Goal: Find specific page/section: Find specific page/section

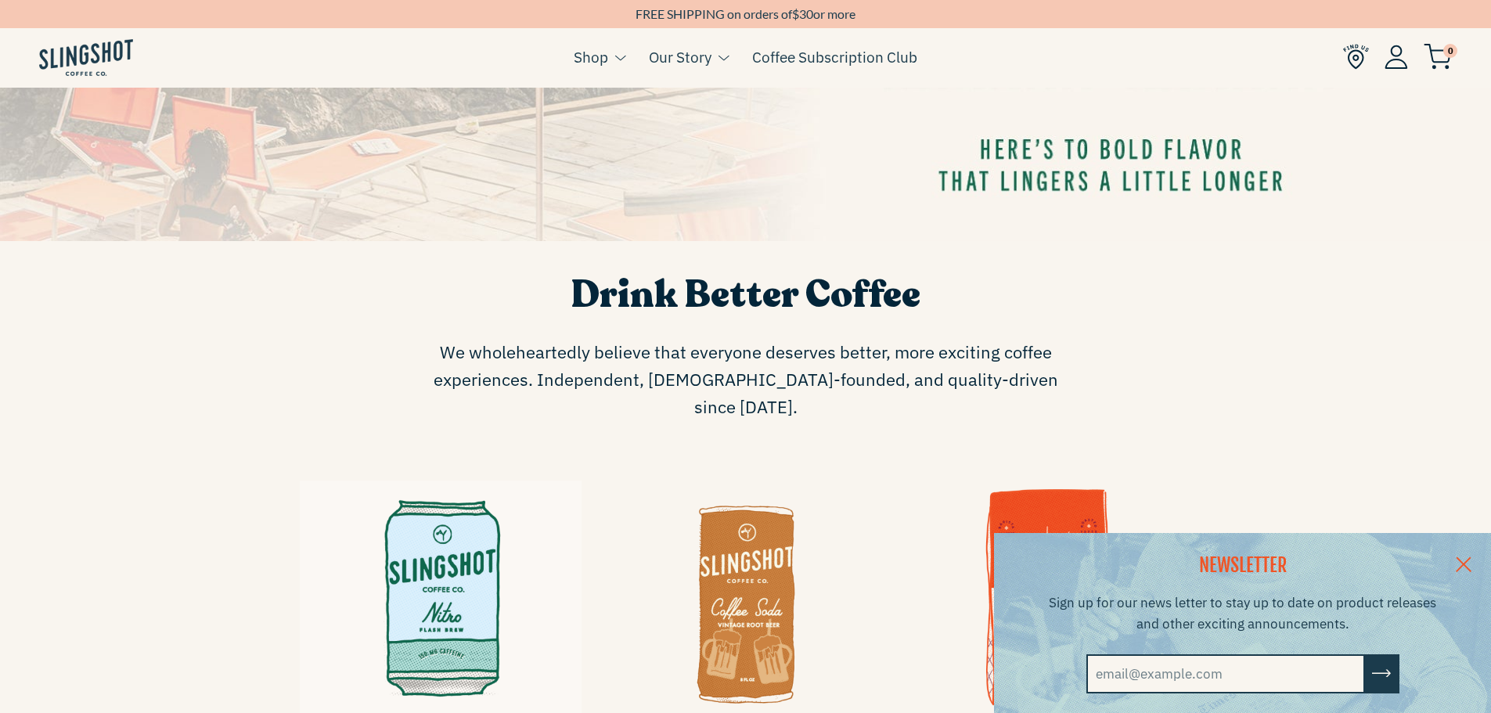
scroll to position [705, 0]
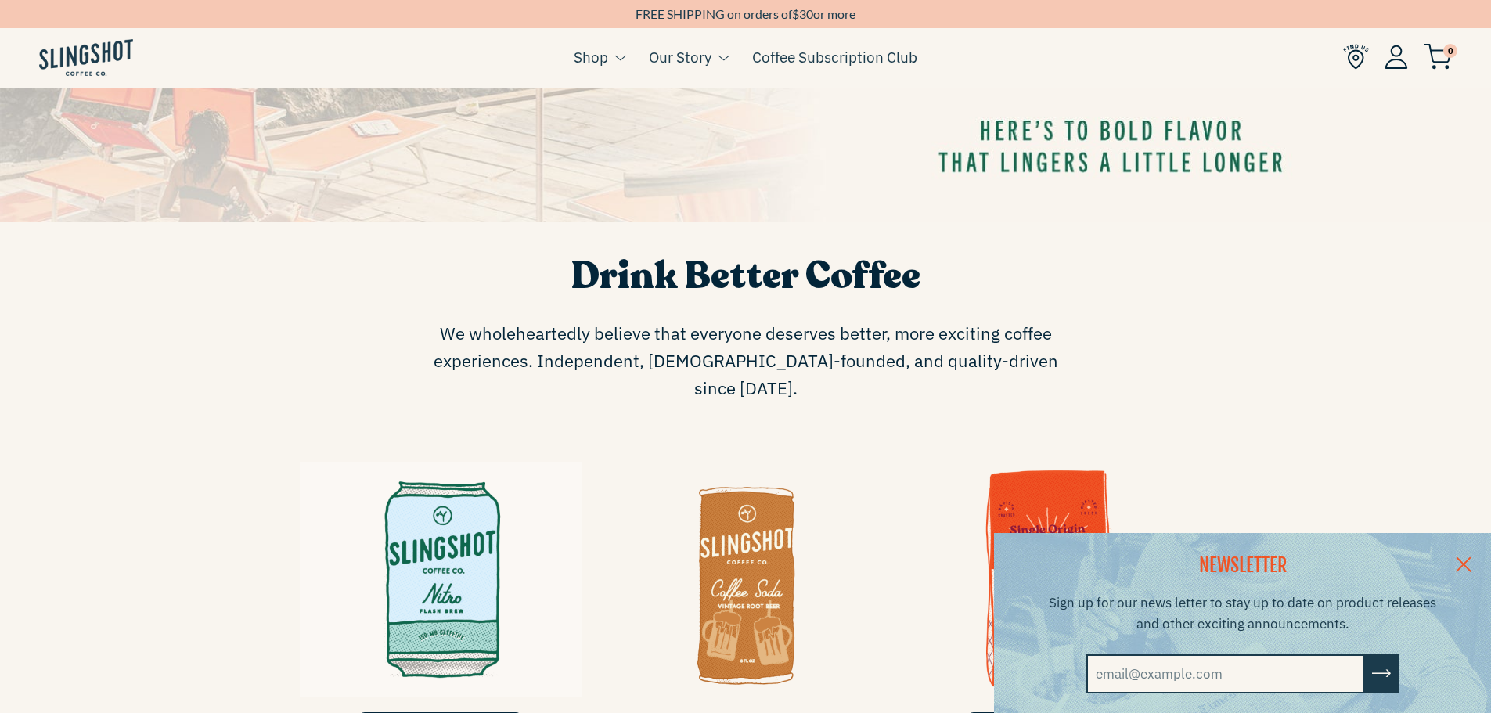
click at [1474, 557] on link at bounding box center [1464, 563] width 55 height 60
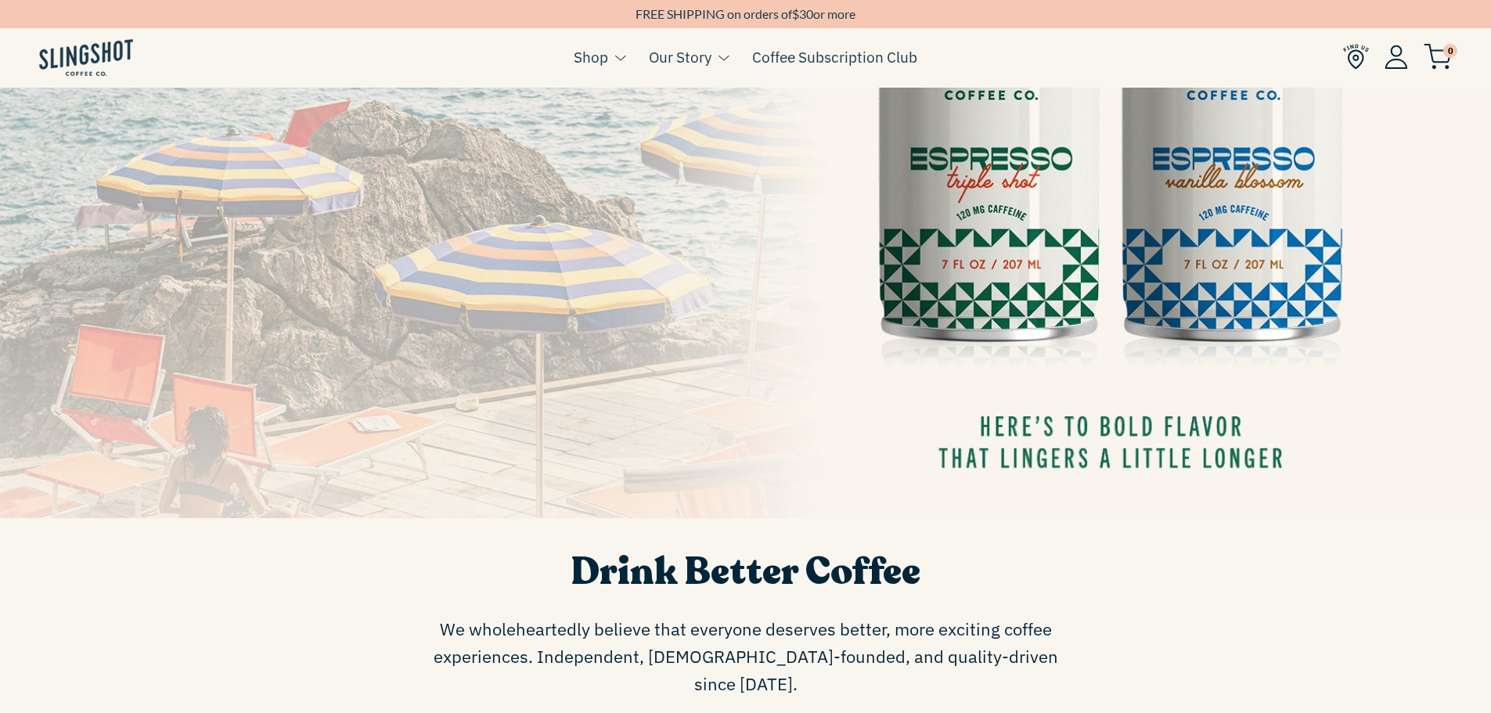
scroll to position [0, 0]
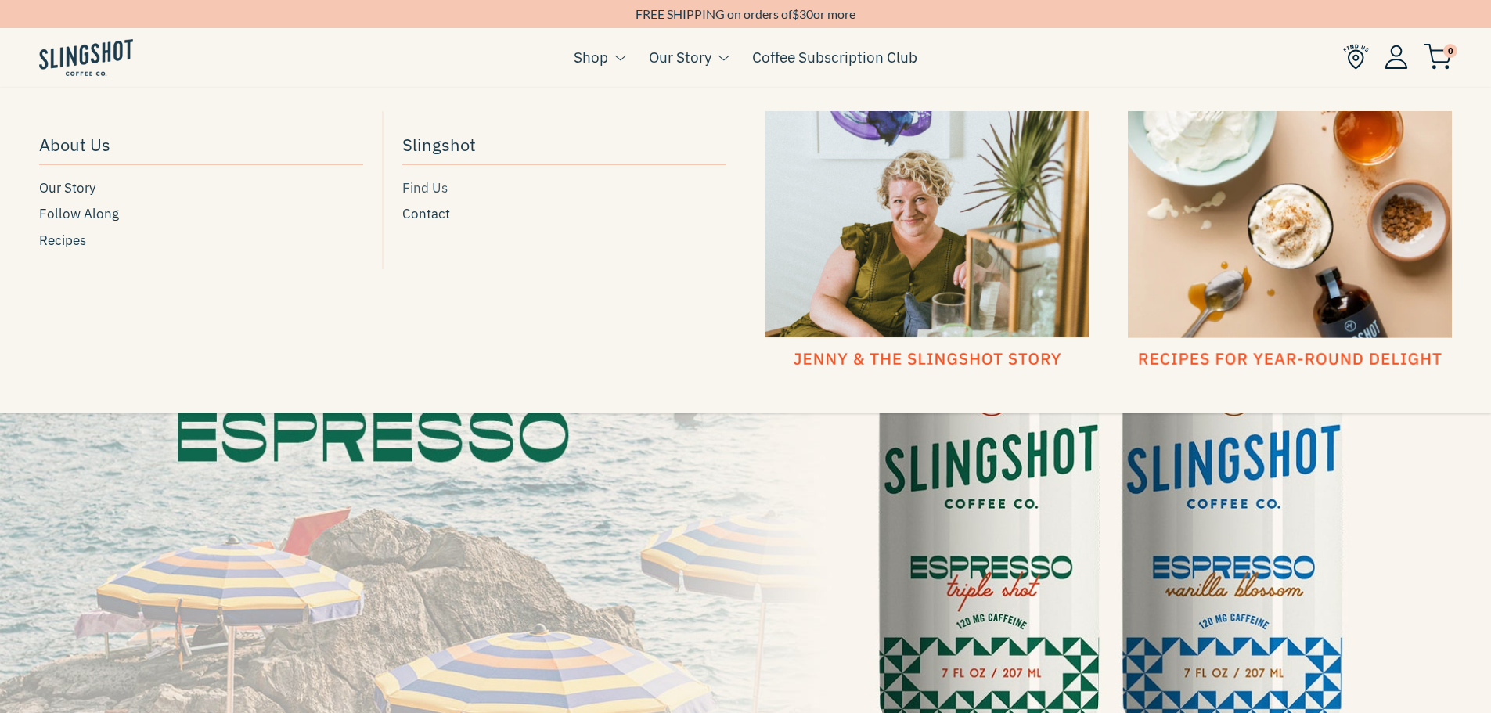
click at [433, 188] on span "Find Us" at bounding box center [424, 188] width 45 height 21
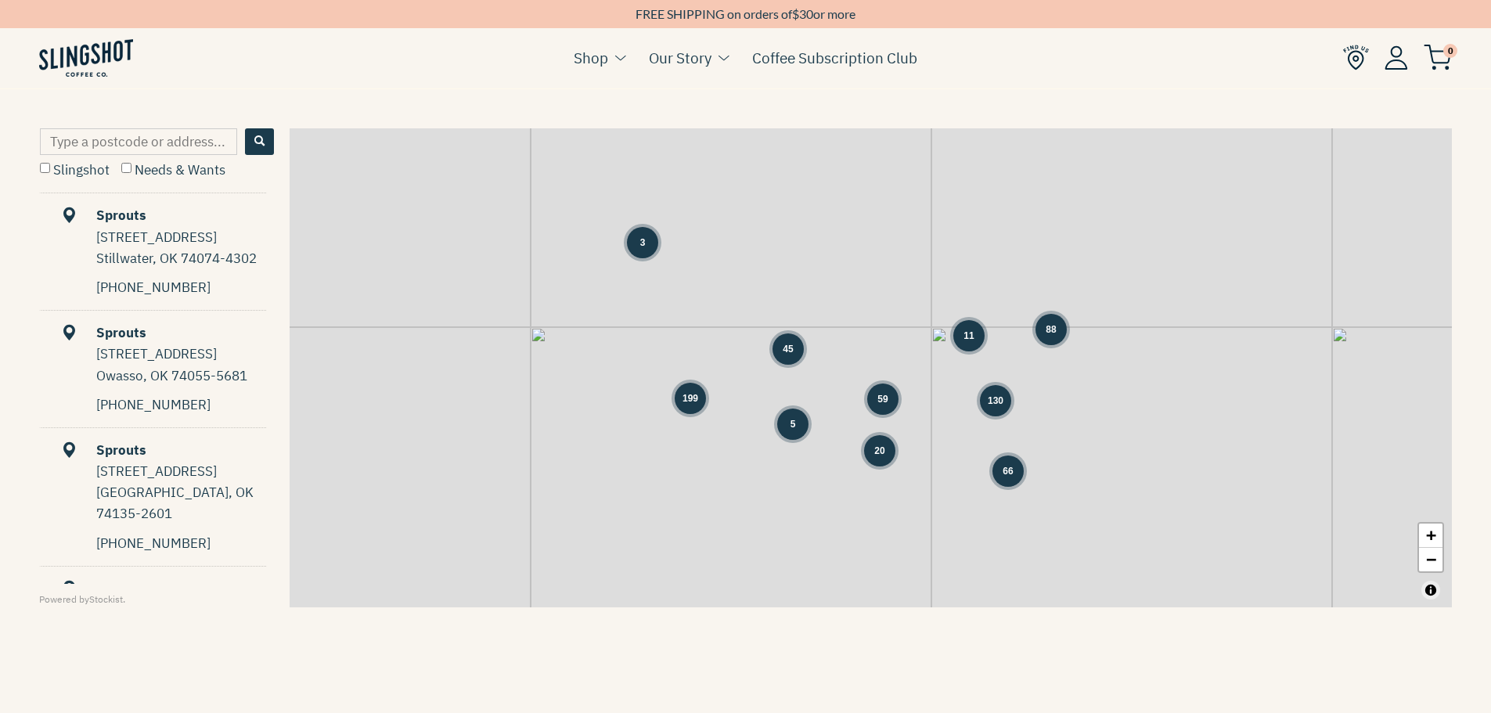
scroll to position [783, 0]
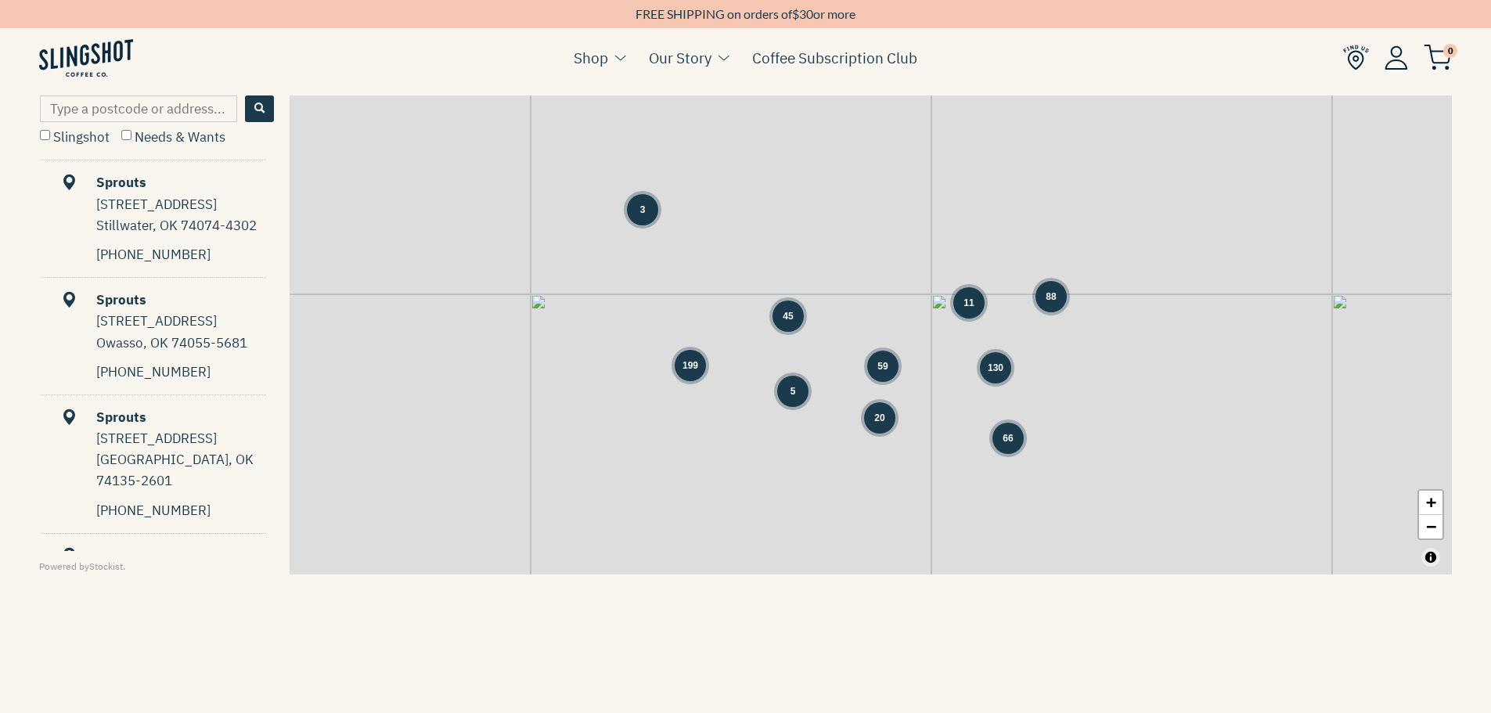
click at [182, 104] on input "Type a postcode or address..." at bounding box center [138, 109] width 197 height 27
type input "27701"
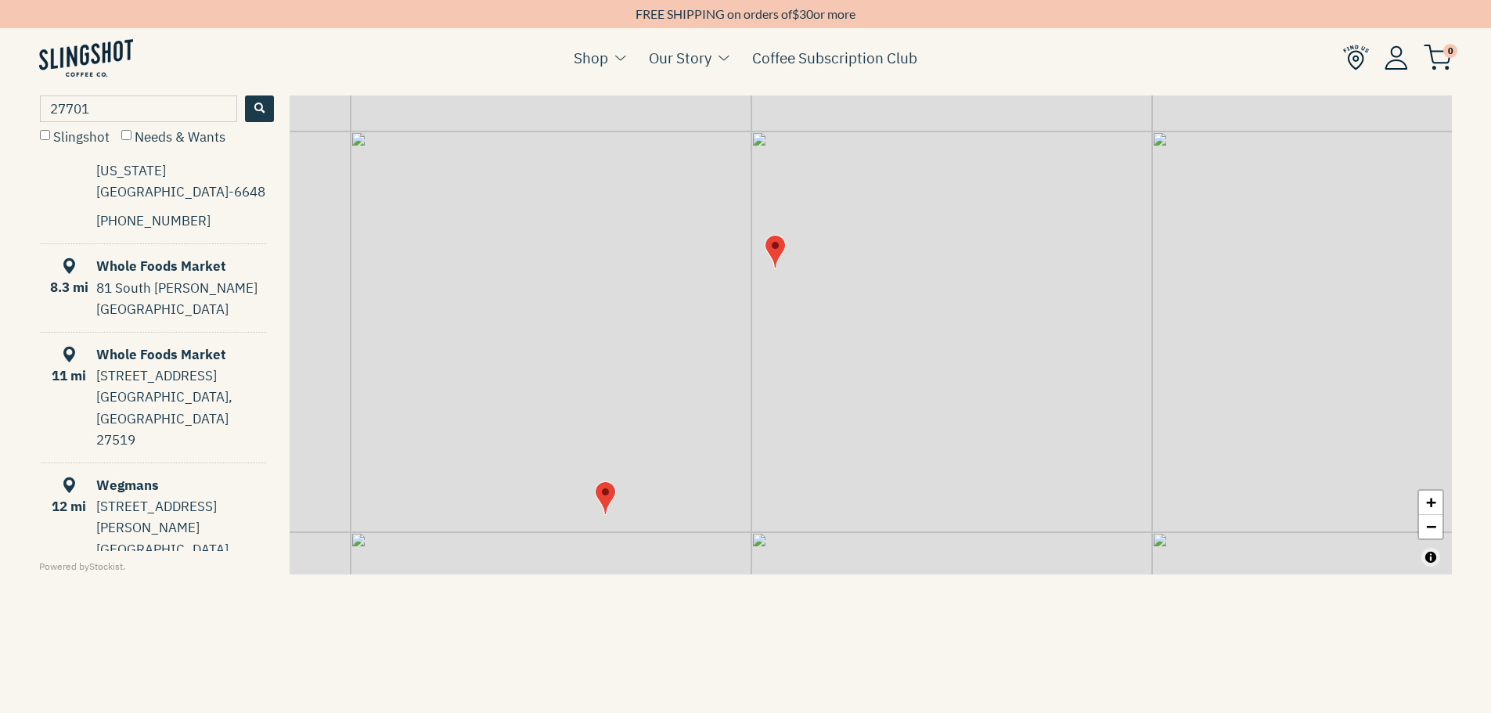
scroll to position [0, 0]
